Goal: Obtain resource: Download file/media

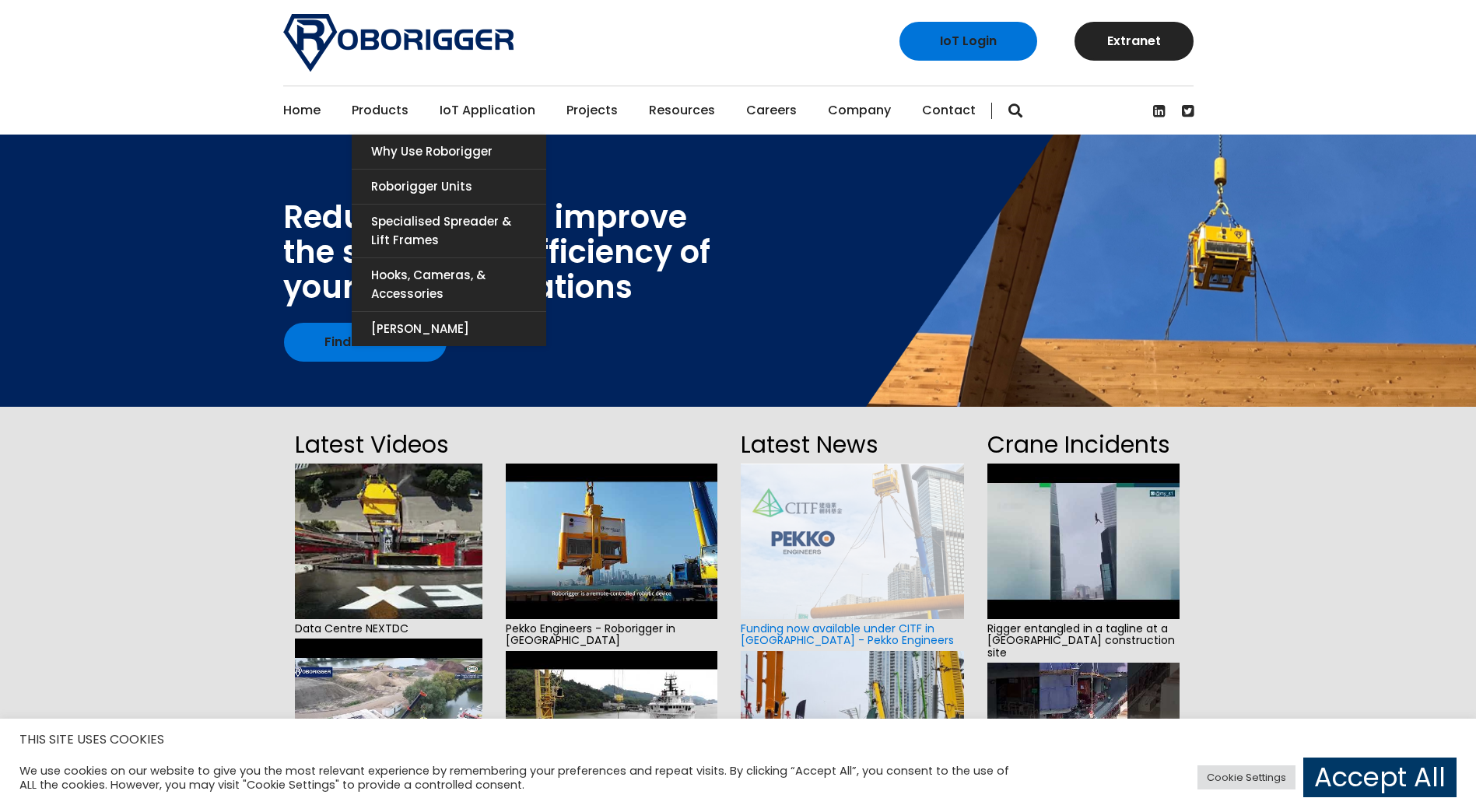
click at [384, 110] on link "Products" at bounding box center [380, 110] width 57 height 48
click at [402, 149] on link "Why use Roborigger" at bounding box center [449, 152] width 195 height 34
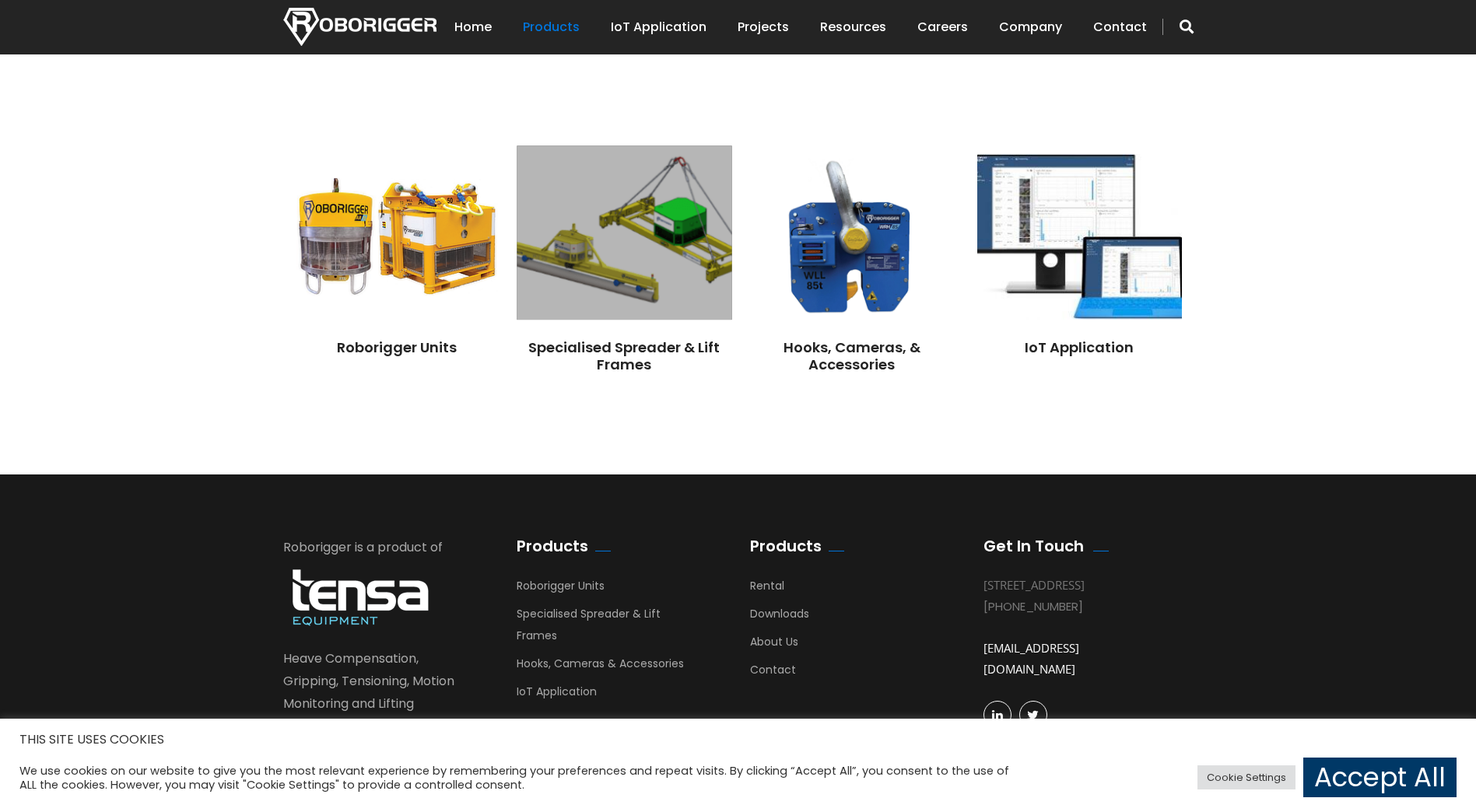
scroll to position [1244, 0]
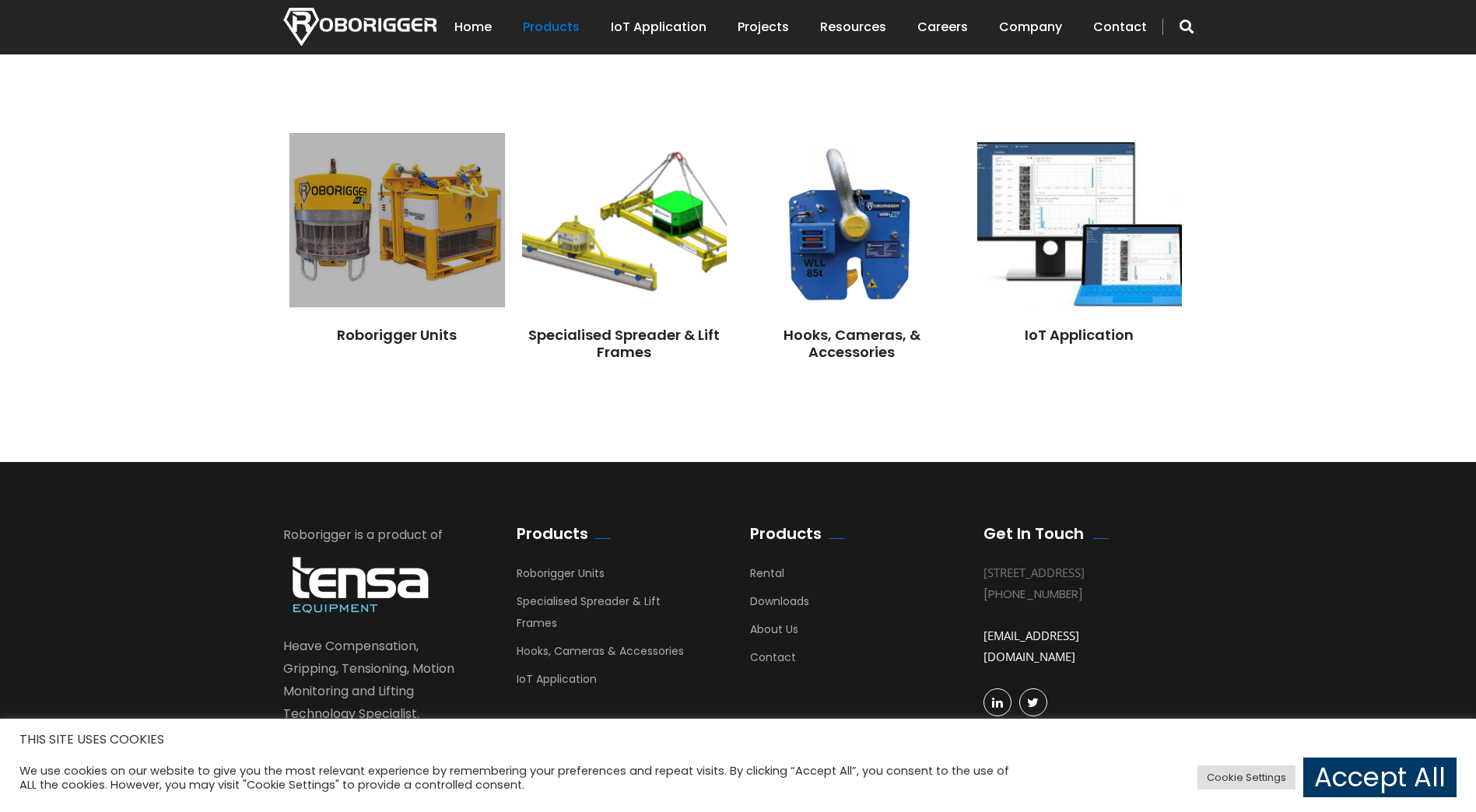
click at [422, 243] on img at bounding box center [397, 221] width 215 height 174
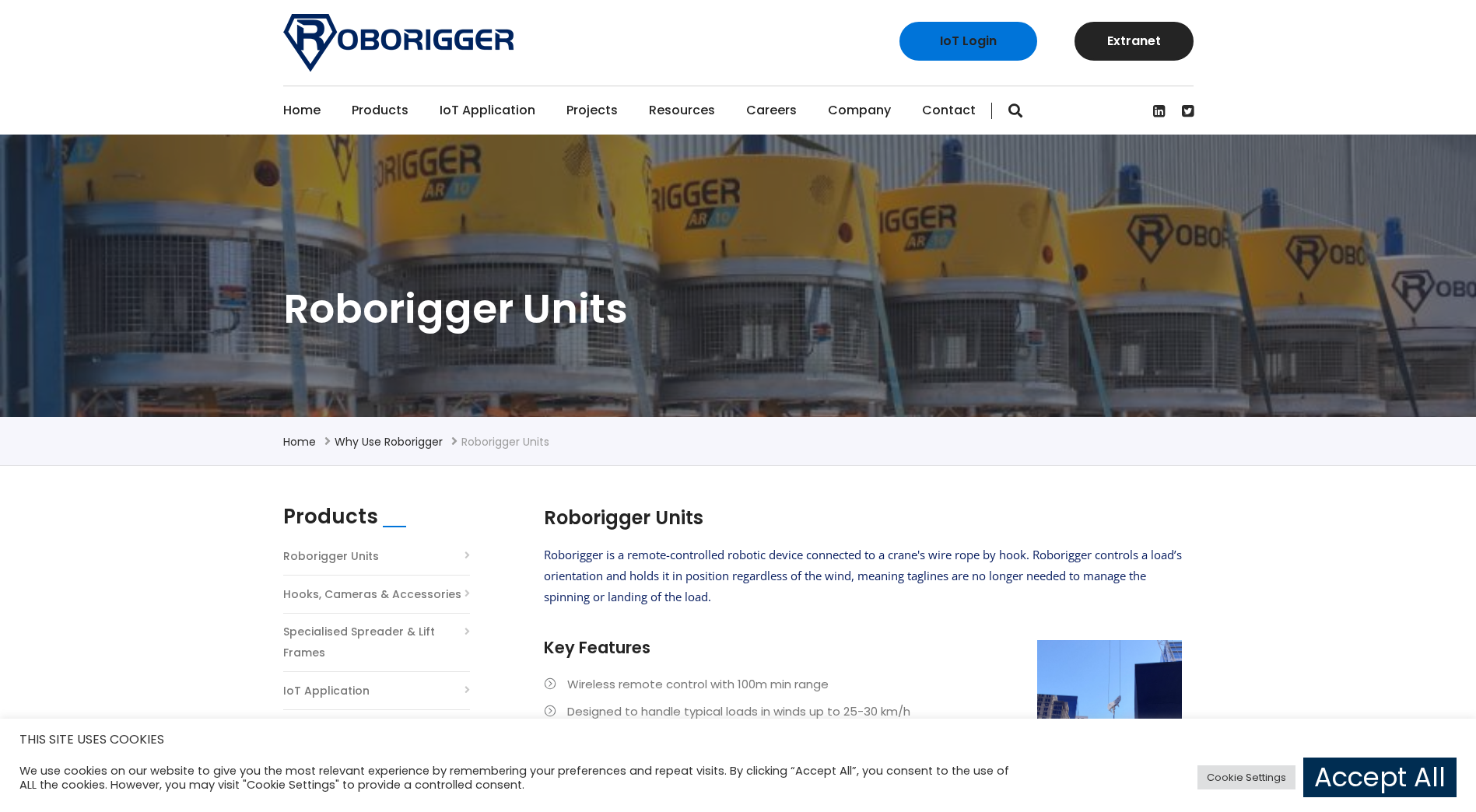
click at [1411, 773] on link "Accept All" at bounding box center [1380, 777] width 153 height 40
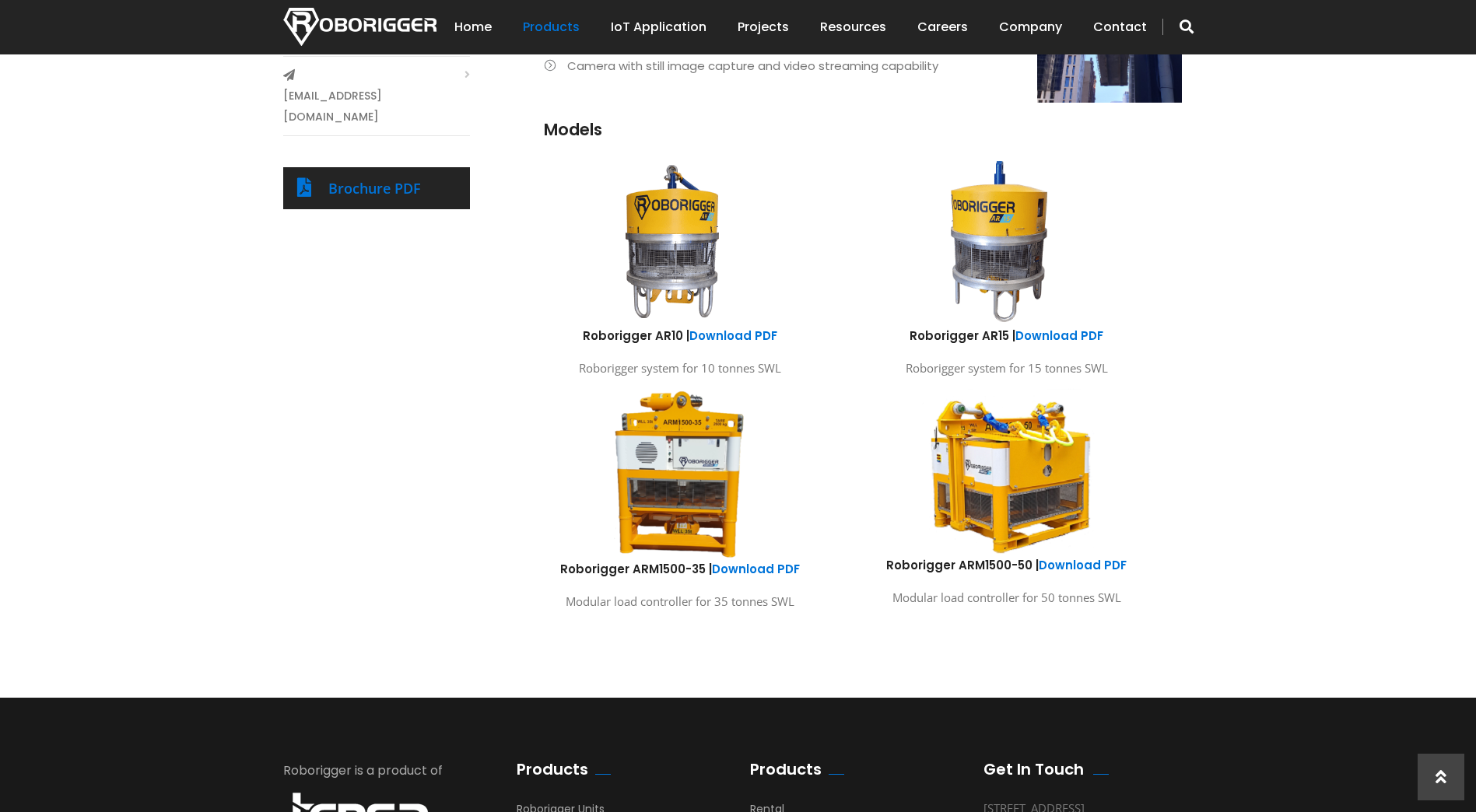
scroll to position [778, 0]
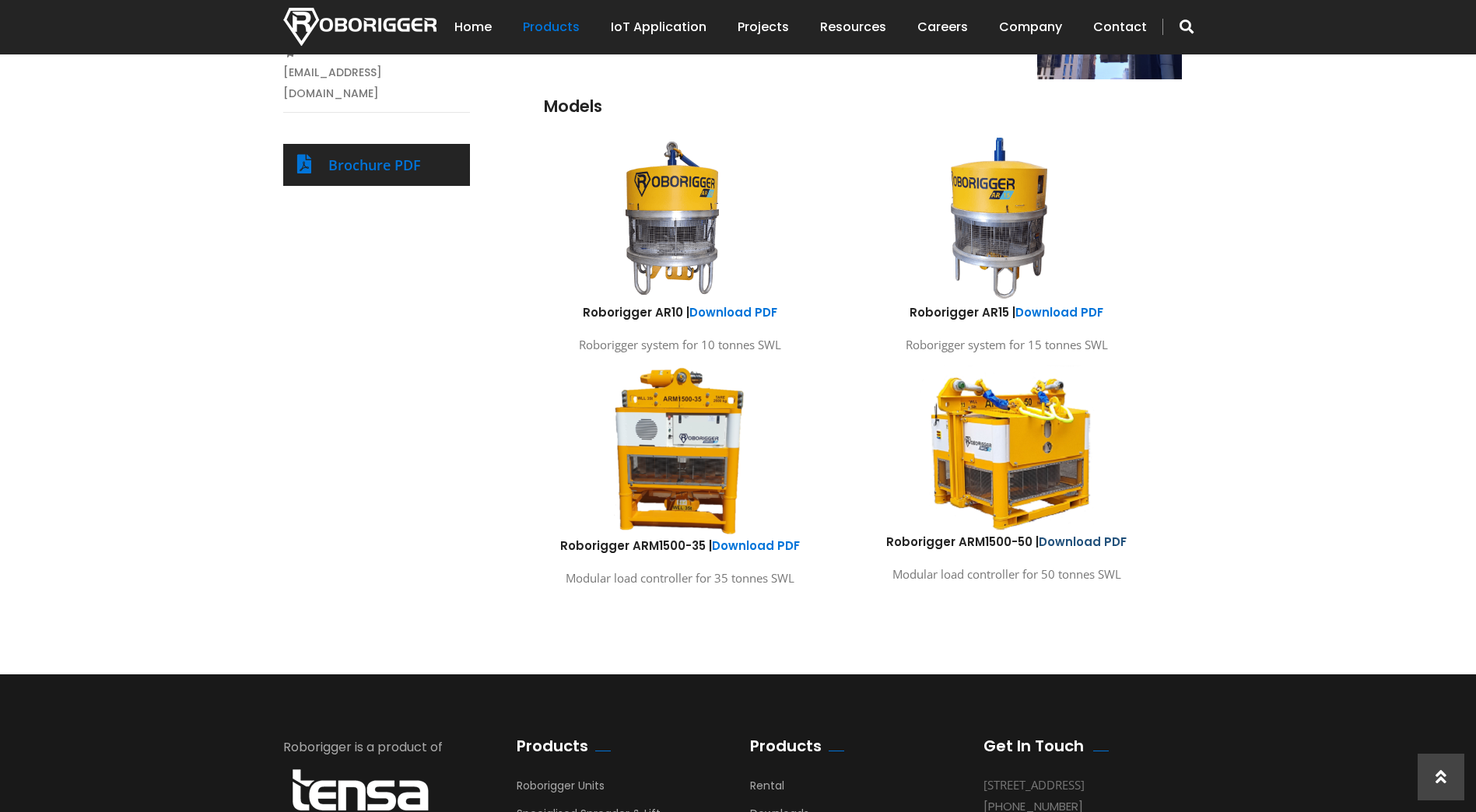
click at [1096, 540] on link "Download PDF" at bounding box center [1082, 541] width 88 height 16
